Goal: Transaction & Acquisition: Purchase product/service

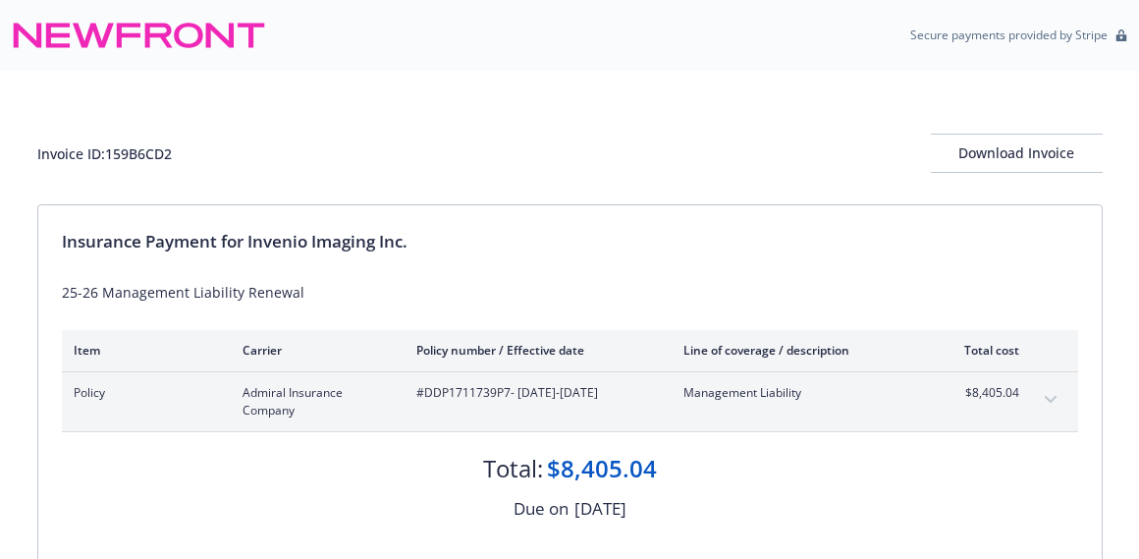
scroll to position [413, 0]
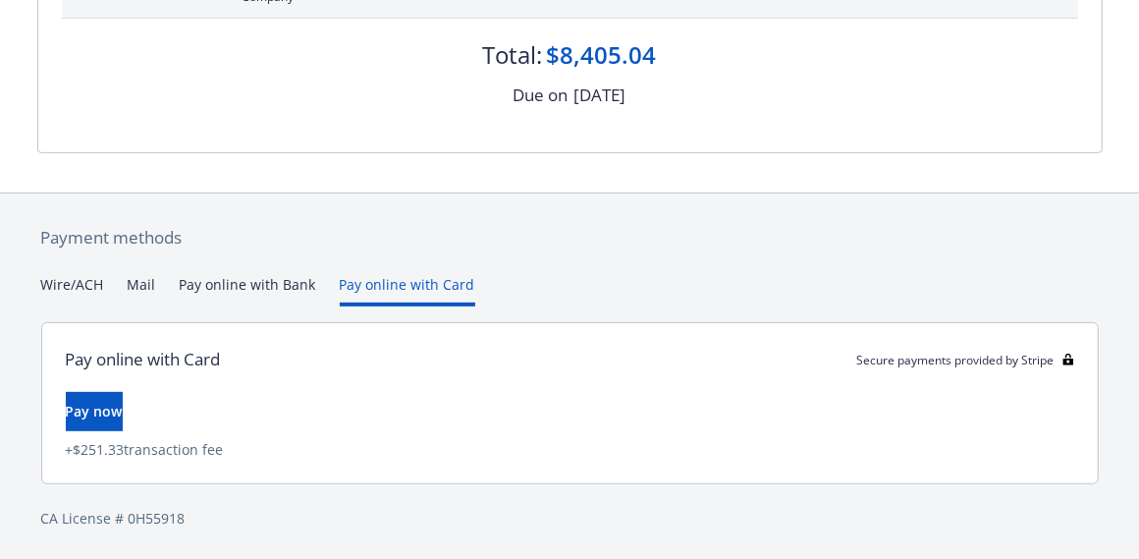
click at [401, 285] on button "Pay online with Card" at bounding box center [407, 290] width 135 height 32
click at [123, 401] on button "Pay now" at bounding box center [94, 411] width 57 height 39
click at [123, 405] on span "Pay now" at bounding box center [94, 411] width 57 height 19
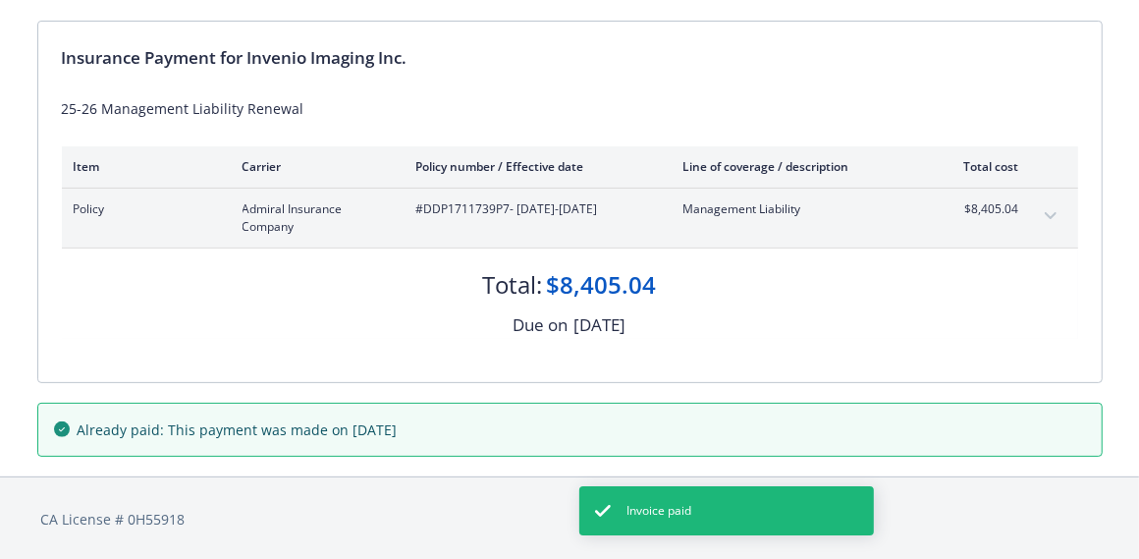
scroll to position [0, 0]
